Goal: Ask a question: Seek information or help from site administrators or community

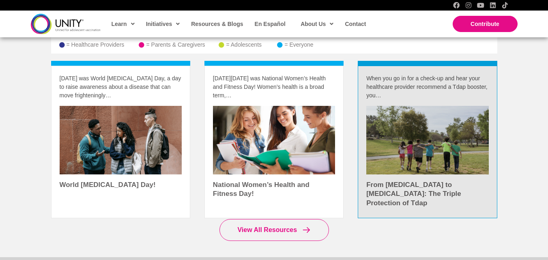
scroll to position [1217, 0]
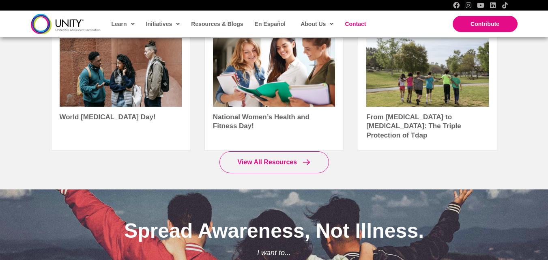
click at [361, 22] on span "Contact" at bounding box center [355, 24] width 21 height 6
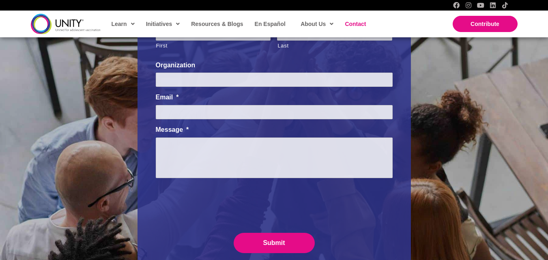
scroll to position [135, 0]
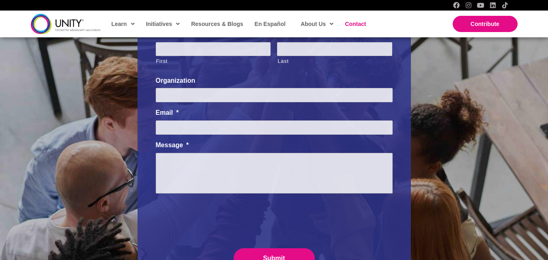
paste textarea "I’m local and noticed your business—looks great! Quick question: how do you cur…"
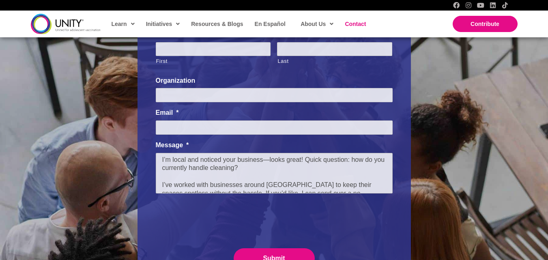
click at [207, 172] on textarea "I’m local and noticed your business—looks great! Quick question: how do you cur…" at bounding box center [274, 173] width 237 height 41
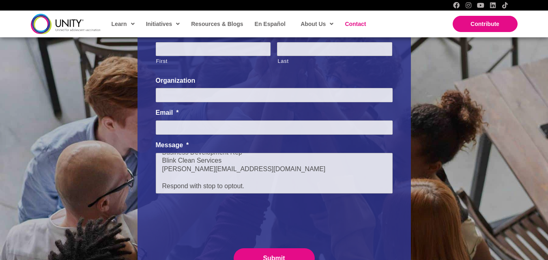
type textarea "I’m local and noticed your business—looks great! Quick question: how do you cur…"
click at [200, 137] on ul "Phone This field is for validation purposes and should be left unchanged. Name …" at bounding box center [274, 132] width 237 height 205
drag, startPoint x: 207, startPoint y: 129, endPoint x: 211, endPoint y: 134, distance: 6.9
click at [207, 129] on input "Email *" at bounding box center [274, 127] width 237 height 14
type input "tracey@blinkcleanservices.com"
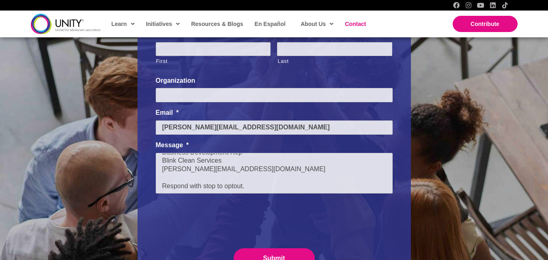
type input "Tracey"
type input "MacLeod"
type input "Blink Clean Services"
click at [210, 173] on textarea "I’m local and noticed your business—looks great! Quick question: how do you cur…" at bounding box center [274, 173] width 237 height 41
